Goal: Find contact information: Find contact information

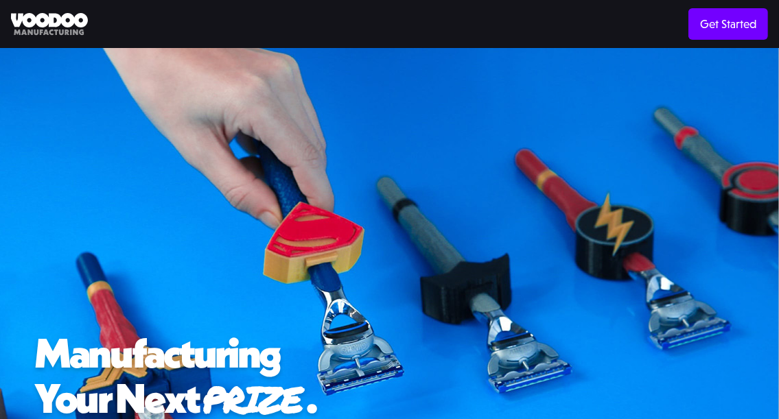
click at [72, 18] on img at bounding box center [49, 24] width 77 height 23
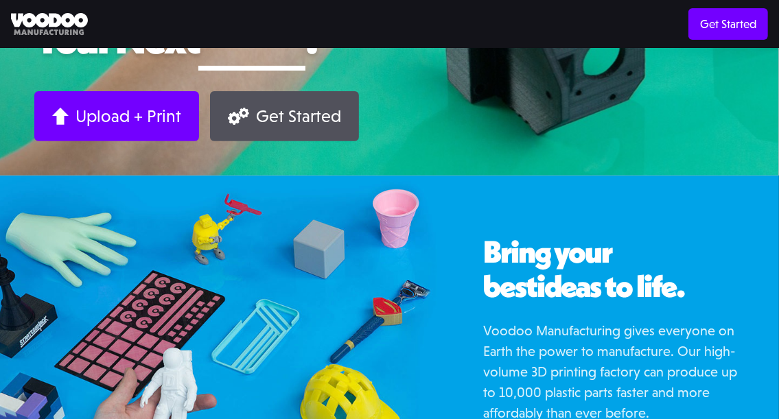
scroll to position [480, 0]
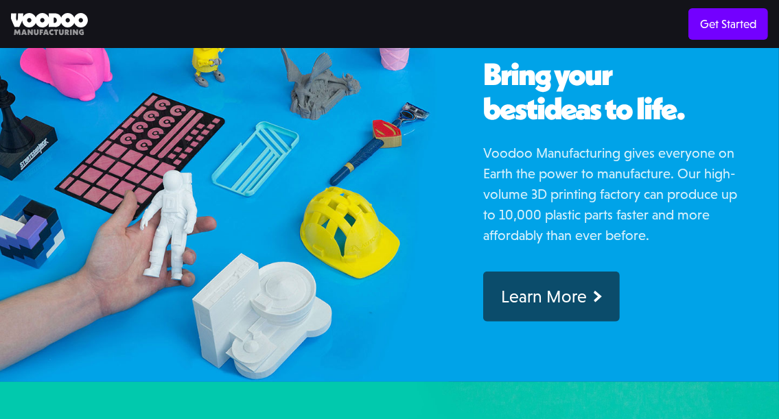
scroll to position [686, 0]
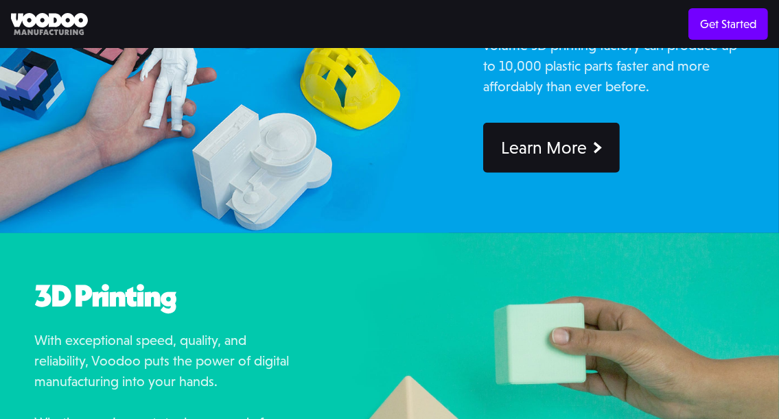
click at [562, 148] on div "Learn More" at bounding box center [544, 147] width 86 height 21
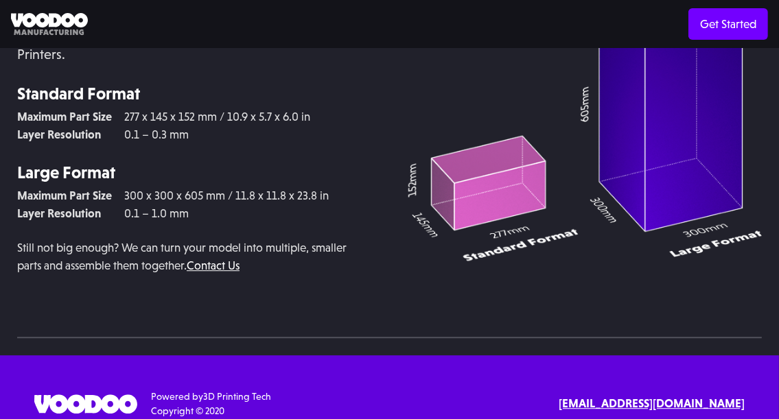
scroll to position [2734, 0]
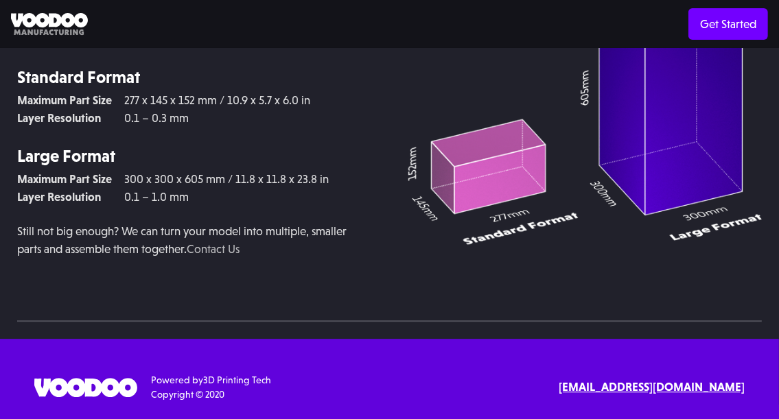
click at [237, 252] on link "Contact Us" at bounding box center [213, 249] width 53 height 14
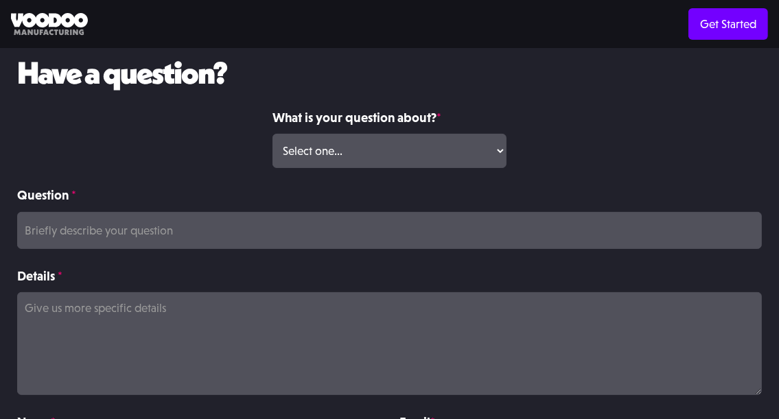
scroll to position [206, 0]
